Goal: Check status: Check status

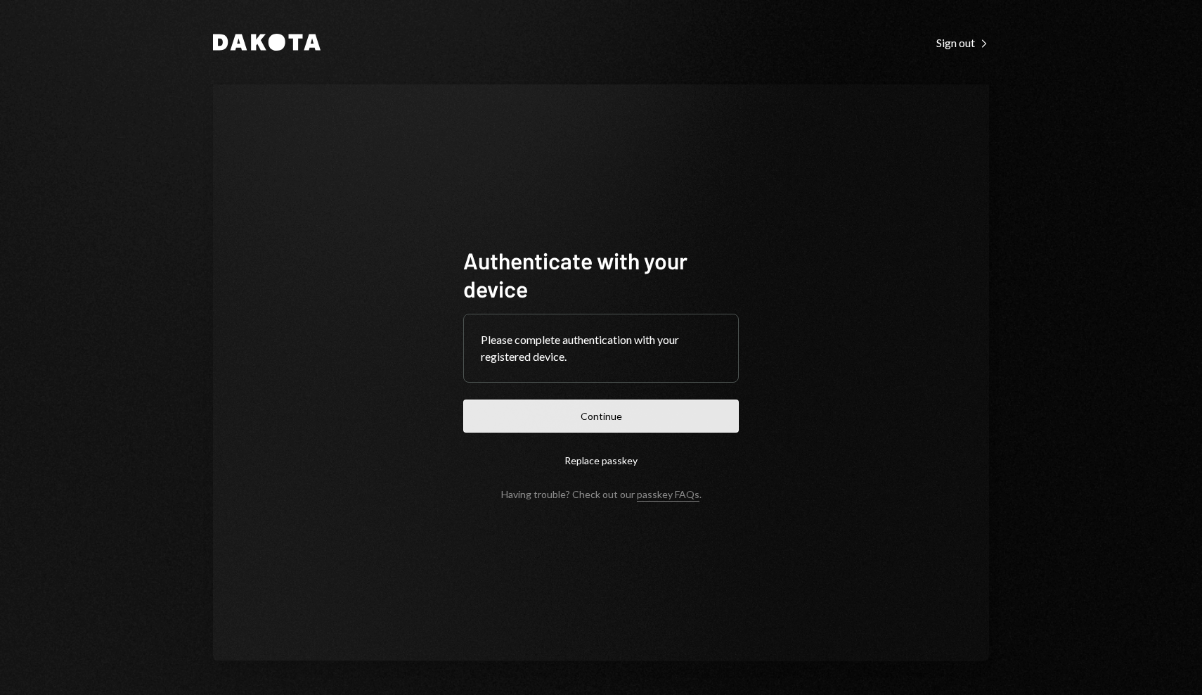
click at [641, 415] on button "Continue" at bounding box center [601, 415] width 276 height 33
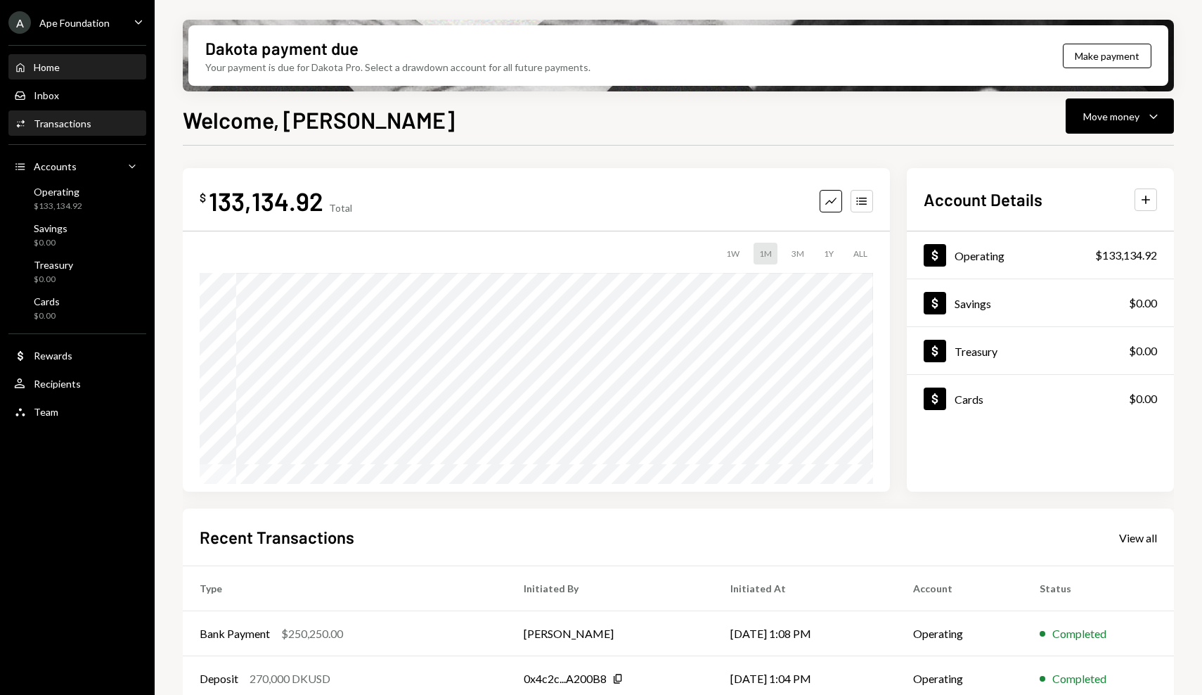
click at [87, 115] on div "Activities Transactions" at bounding box center [77, 124] width 127 height 24
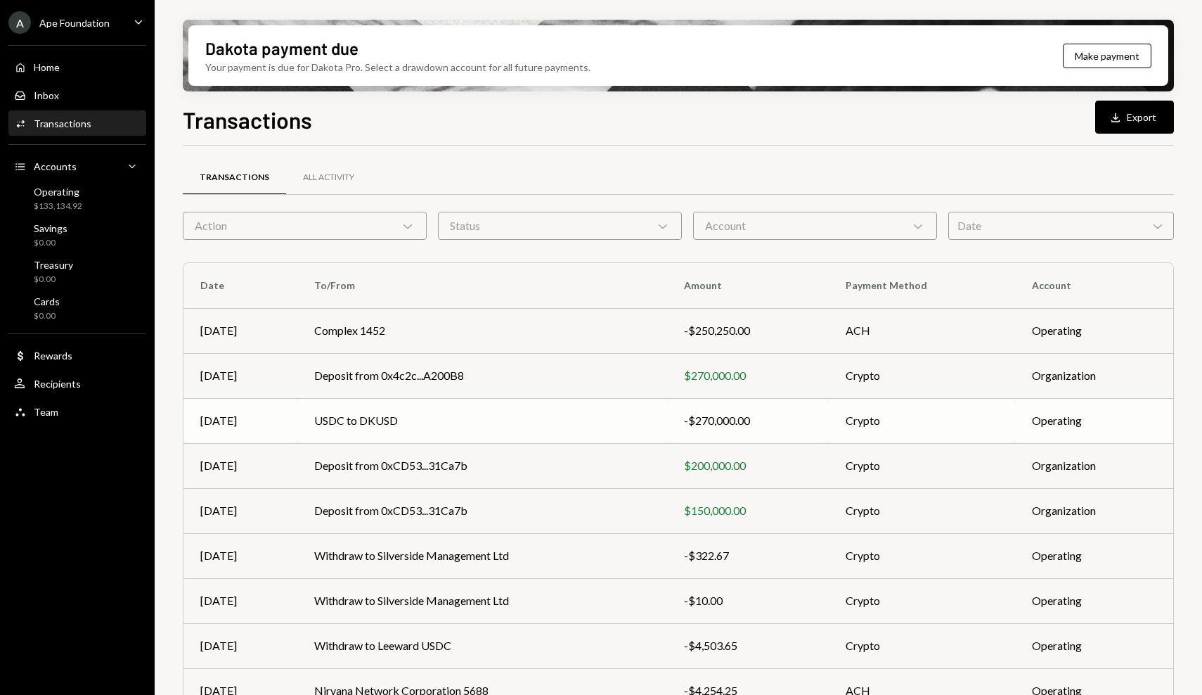
scroll to position [106, 0]
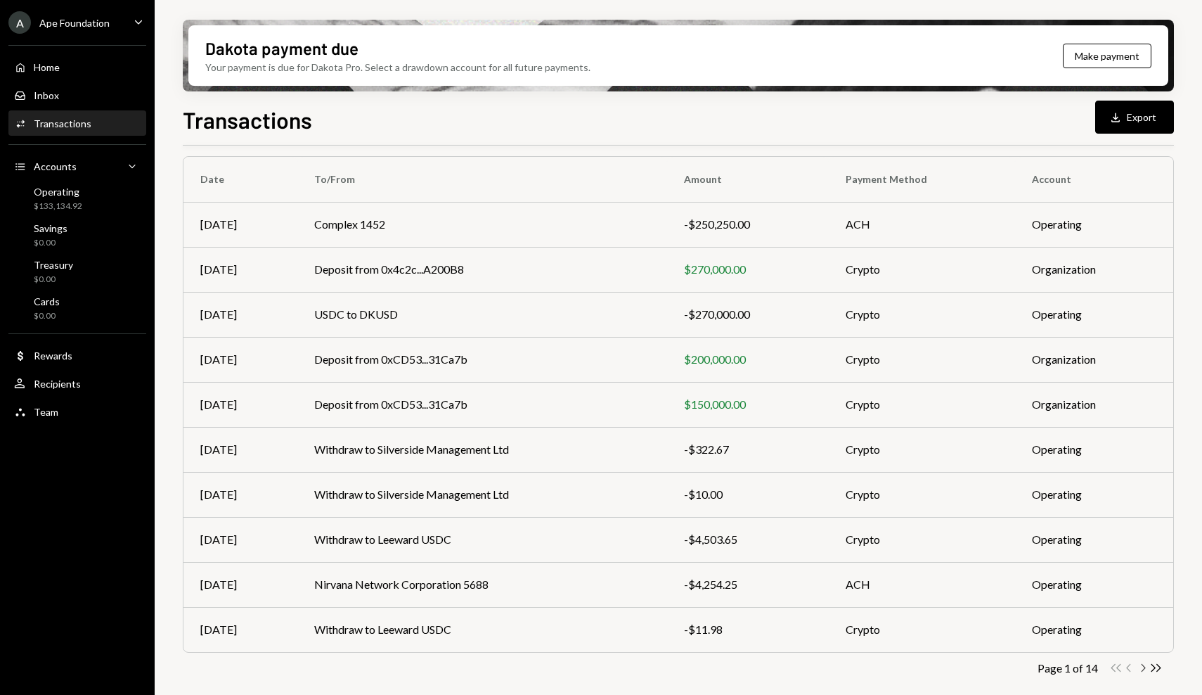
click at [1145, 669] on icon "Chevron Right" at bounding box center [1142, 667] width 13 height 13
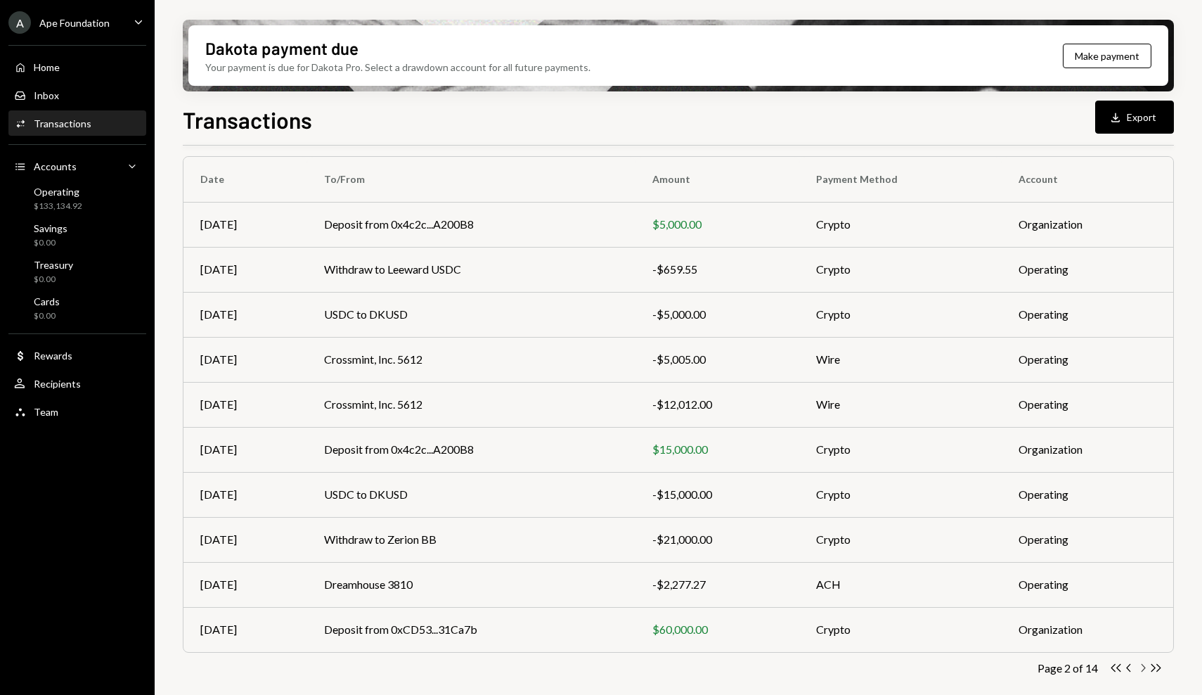
click at [1140, 670] on icon "Chevron Right" at bounding box center [1142, 667] width 13 height 13
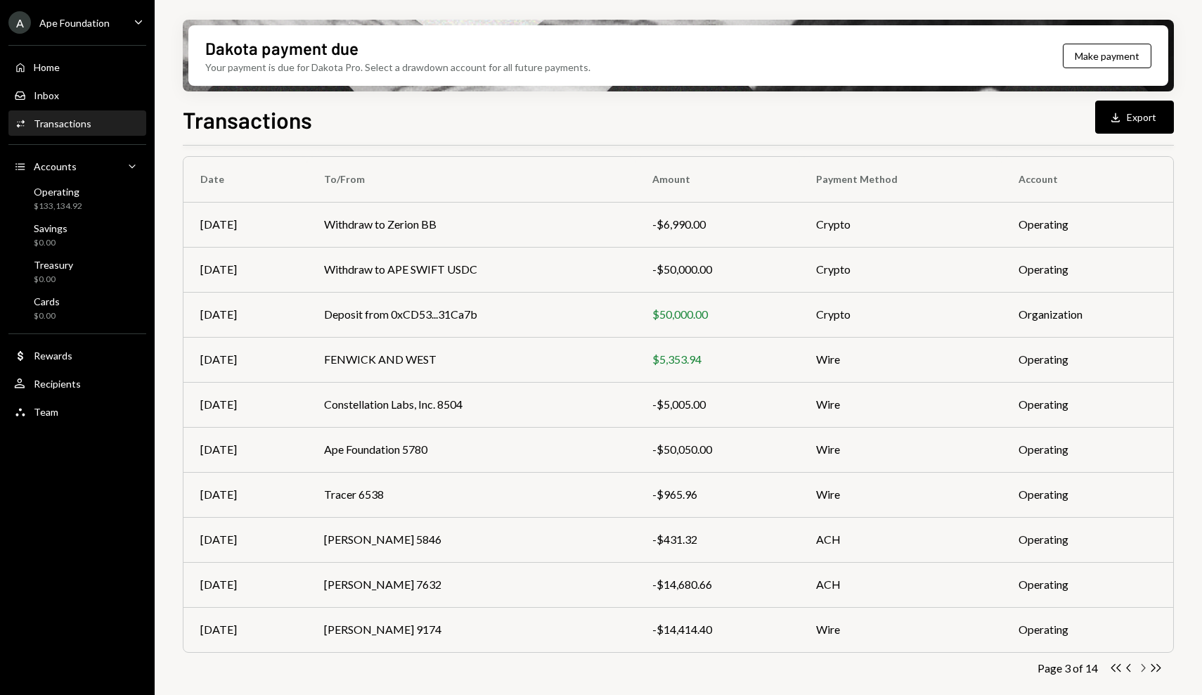
click at [1142, 666] on icon "Chevron Right" at bounding box center [1142, 667] width 13 height 13
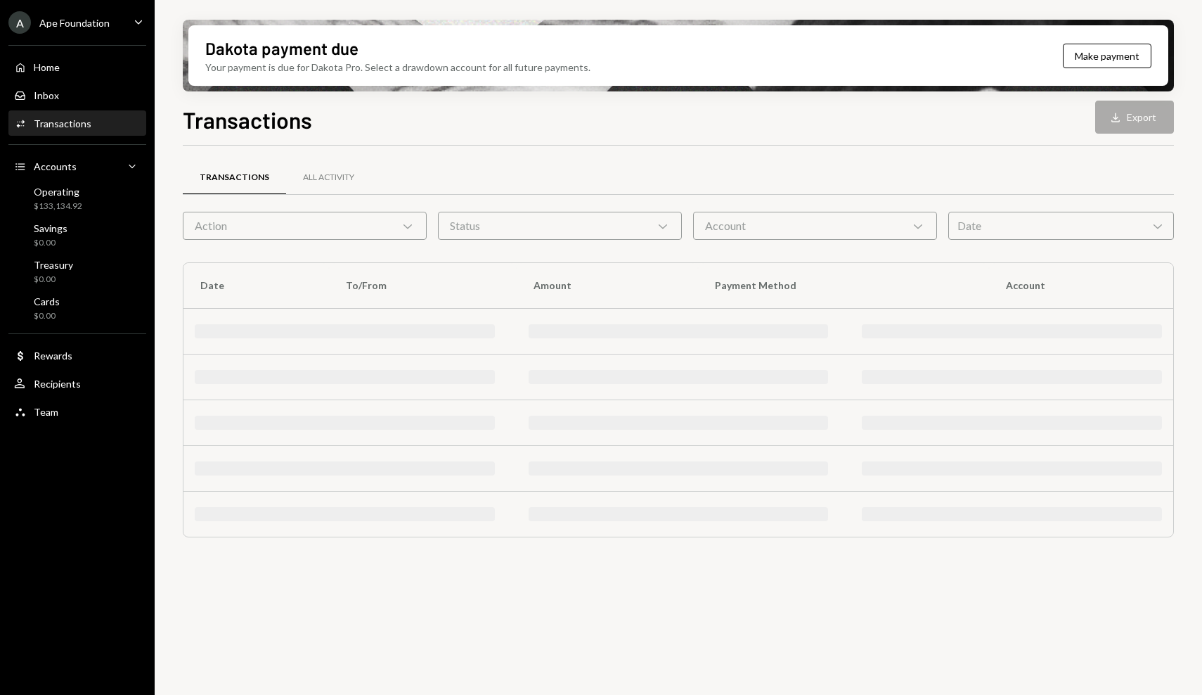
scroll to position [0, 0]
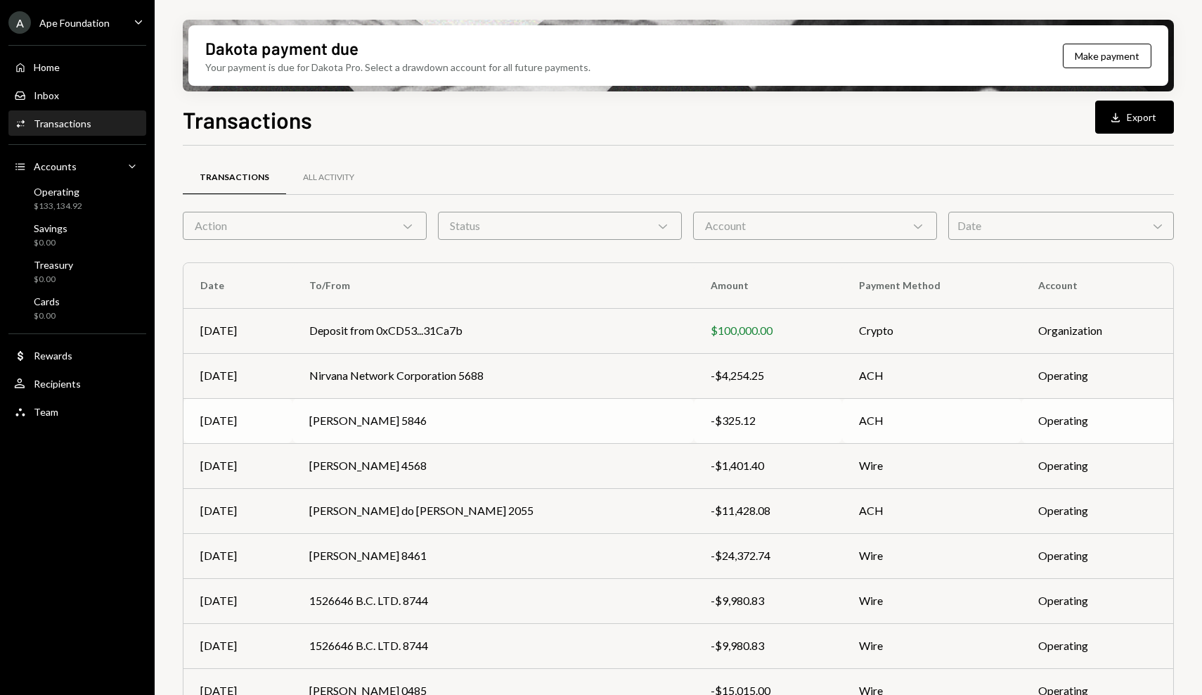
click at [598, 427] on td "Tina Avanessian 5846" at bounding box center [493, 420] width 401 height 45
